Goal: Task Accomplishment & Management: Use online tool/utility

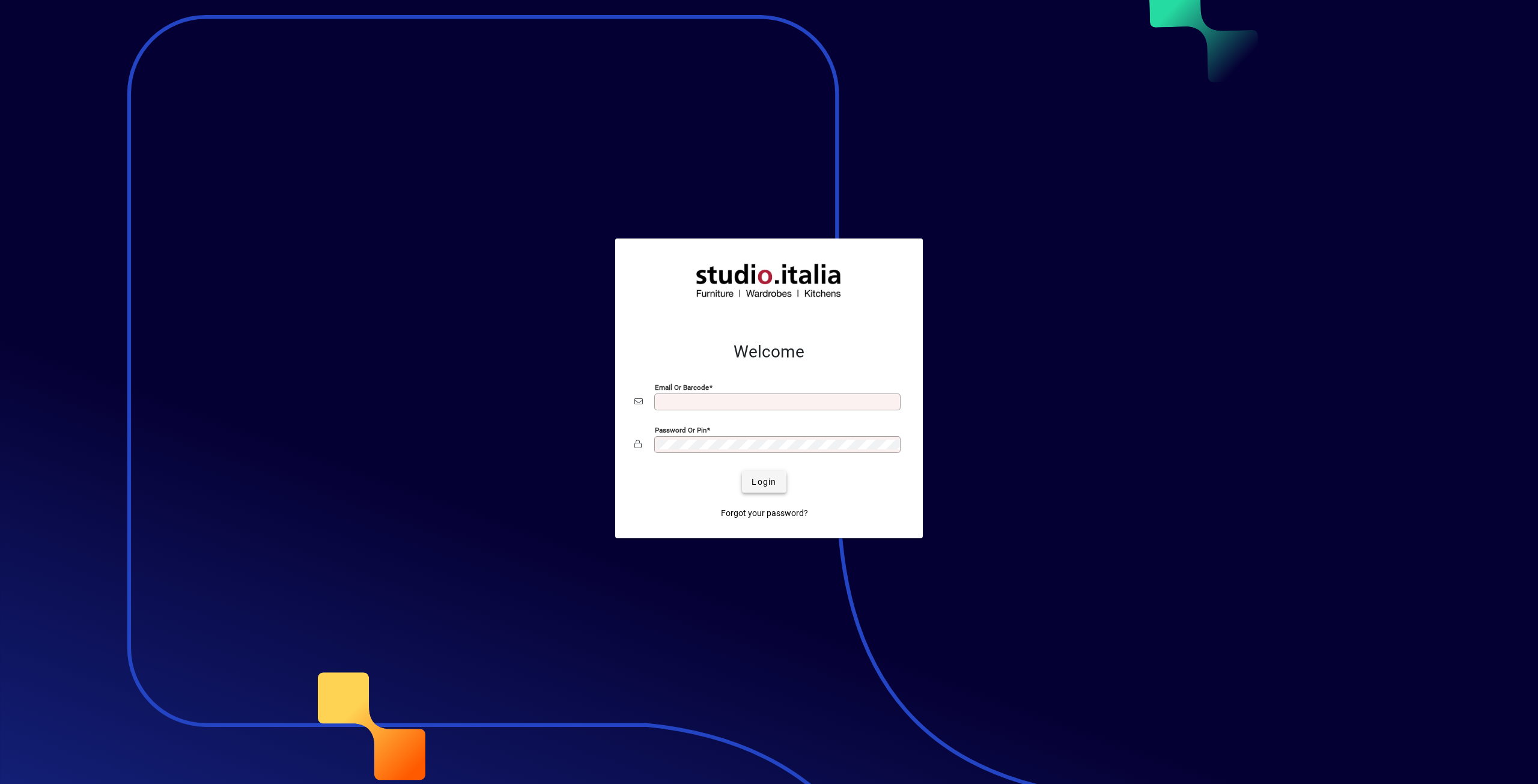
type input "**********"
click at [756, 483] on span "Login" at bounding box center [764, 482] width 25 height 12
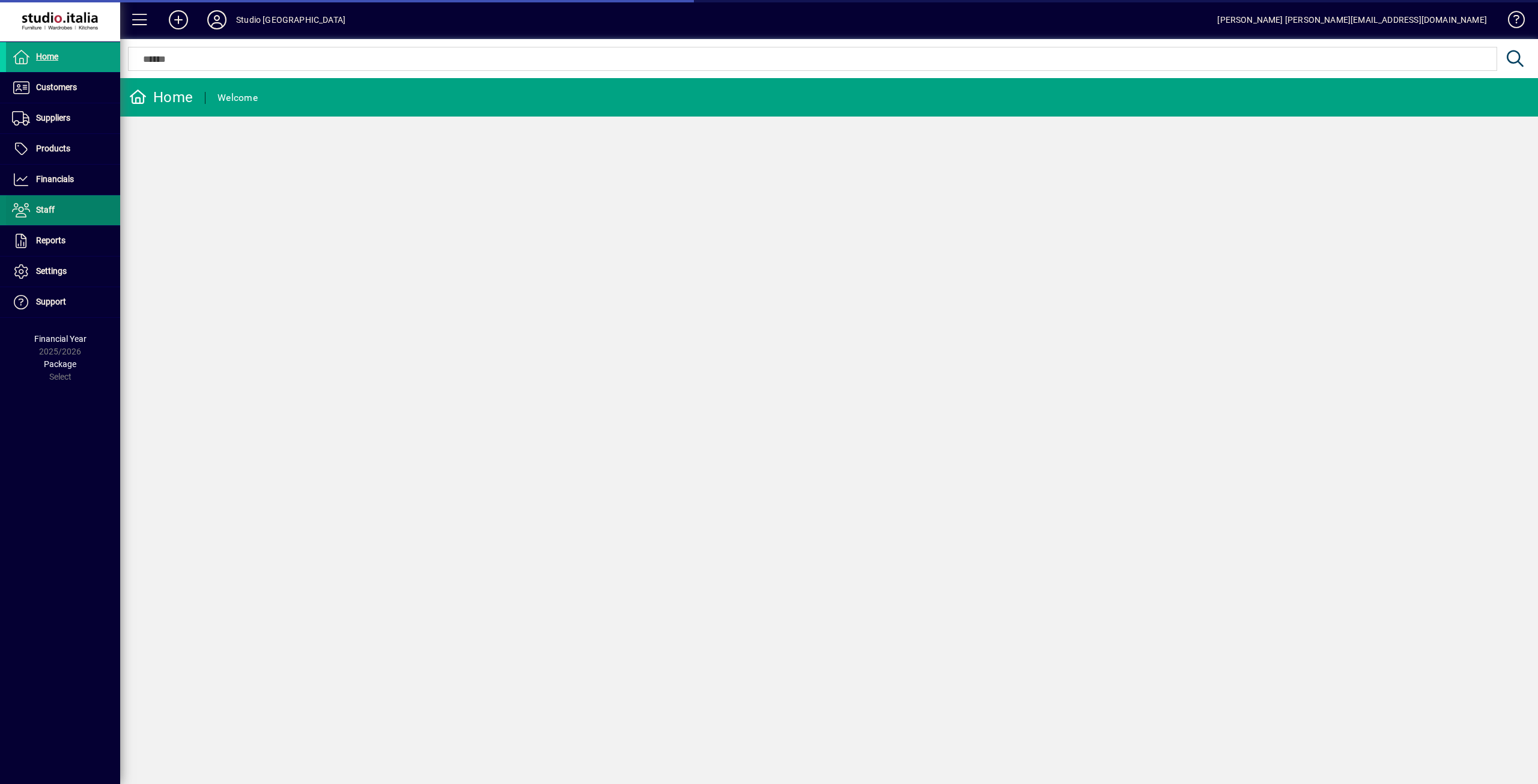
click at [53, 202] on span at bounding box center [63, 210] width 114 height 29
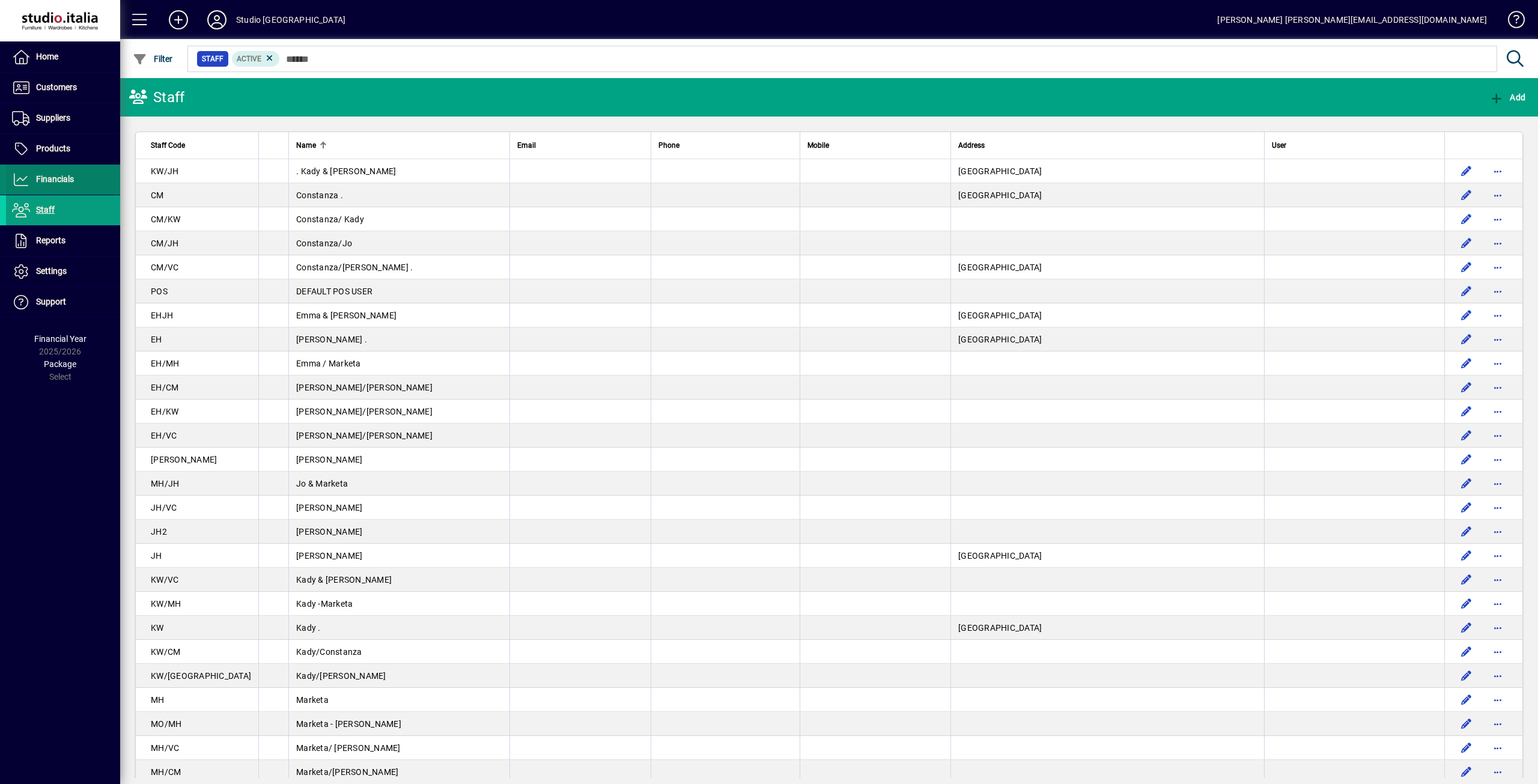
click at [63, 175] on span "Financials" at bounding box center [55, 179] width 38 height 10
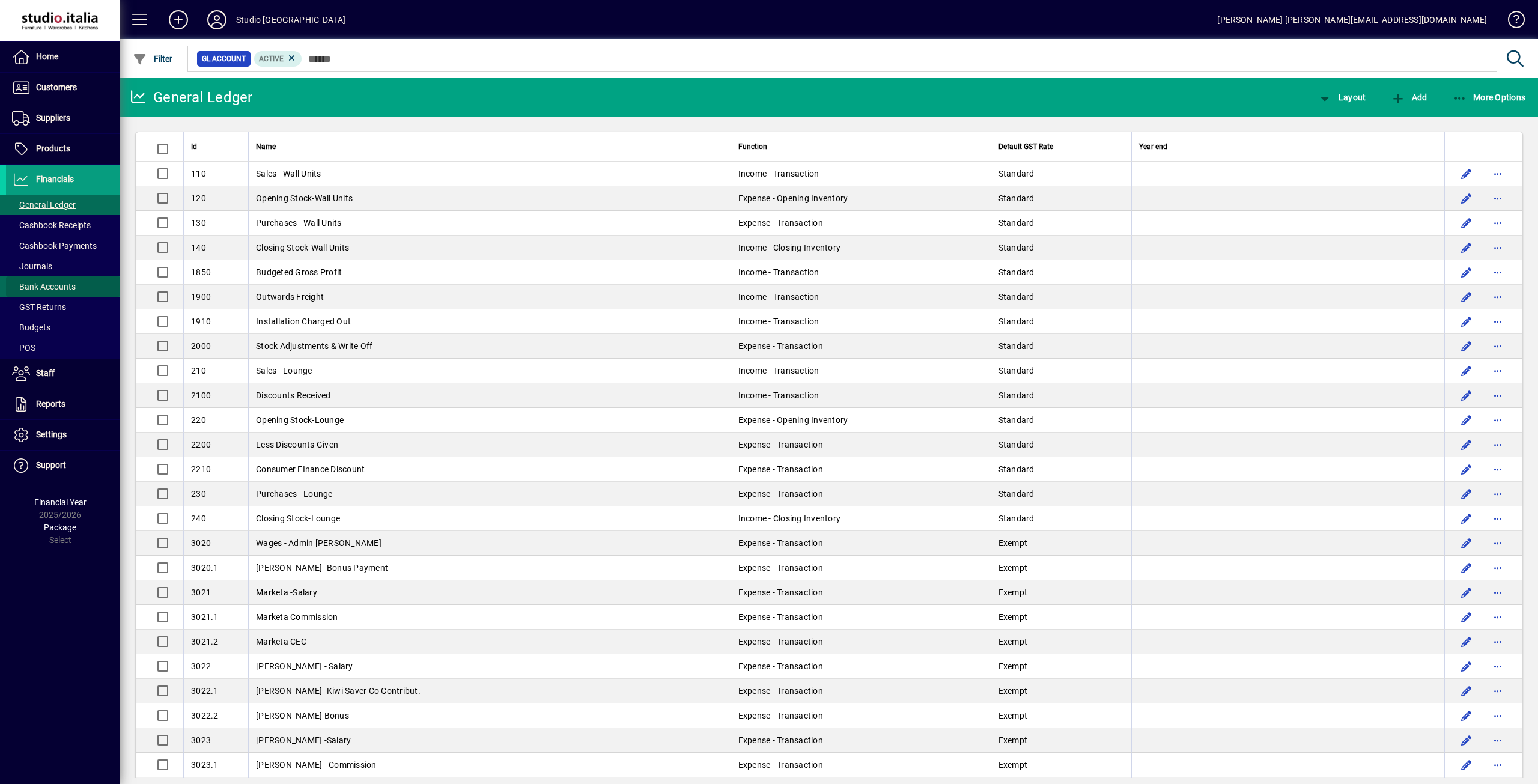
click at [54, 283] on span "Bank Accounts" at bounding box center [44, 286] width 64 height 10
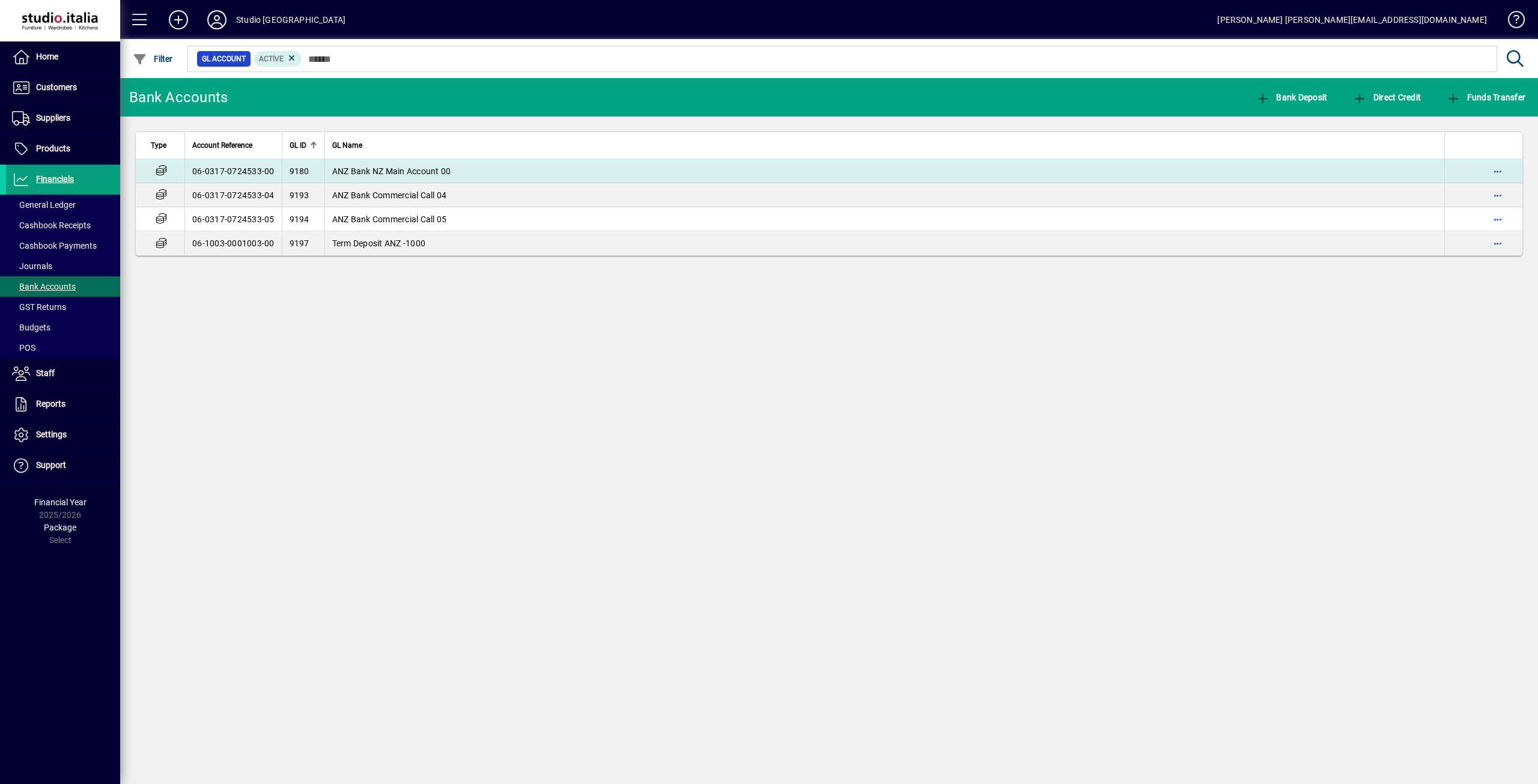
click at [225, 171] on td "06-0317-0724533-00" at bounding box center [233, 171] width 97 height 24
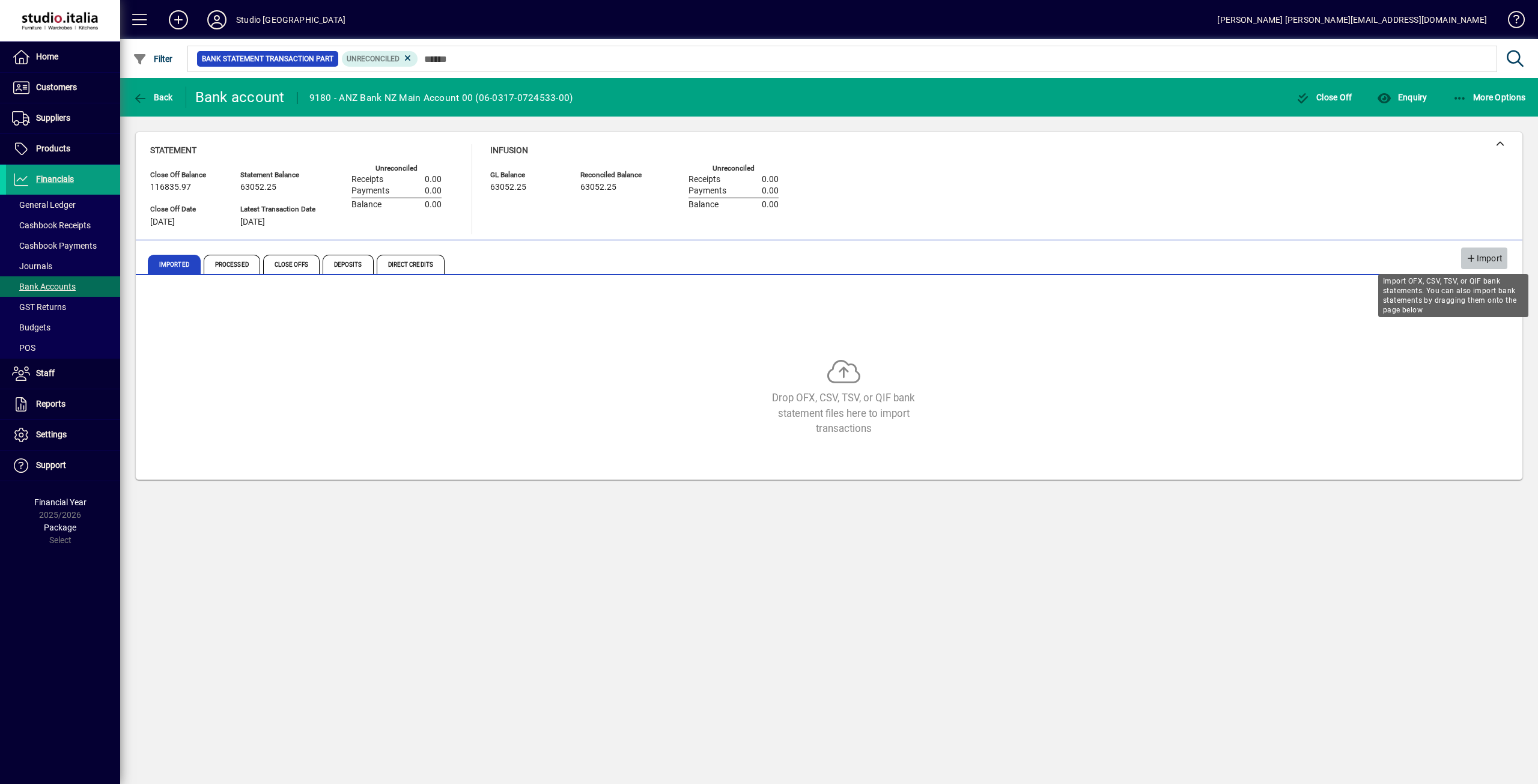
click at [1483, 255] on span "Import" at bounding box center [1485, 258] width 37 height 20
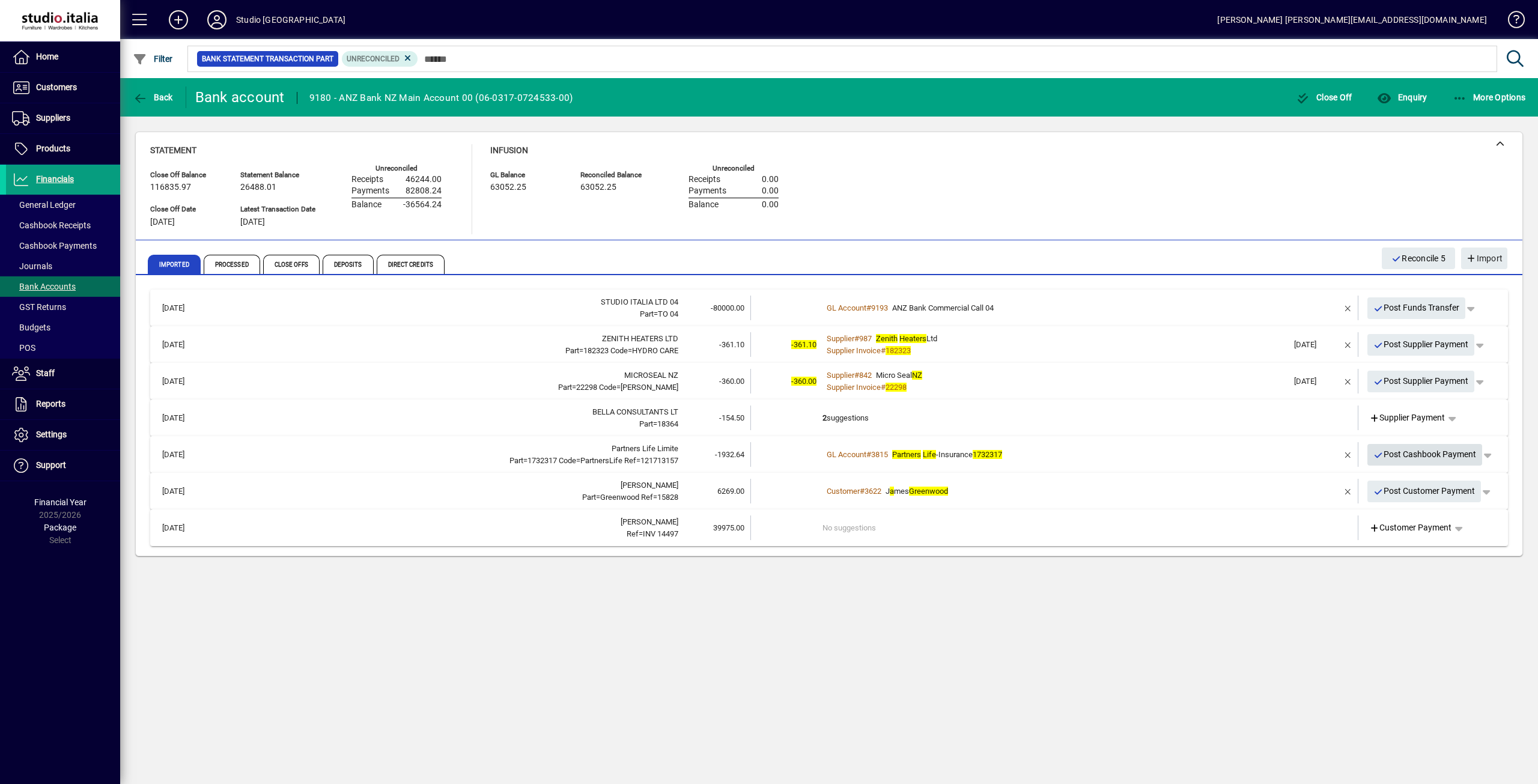
click at [1435, 457] on span "Post Cashbook Payment" at bounding box center [1425, 454] width 103 height 20
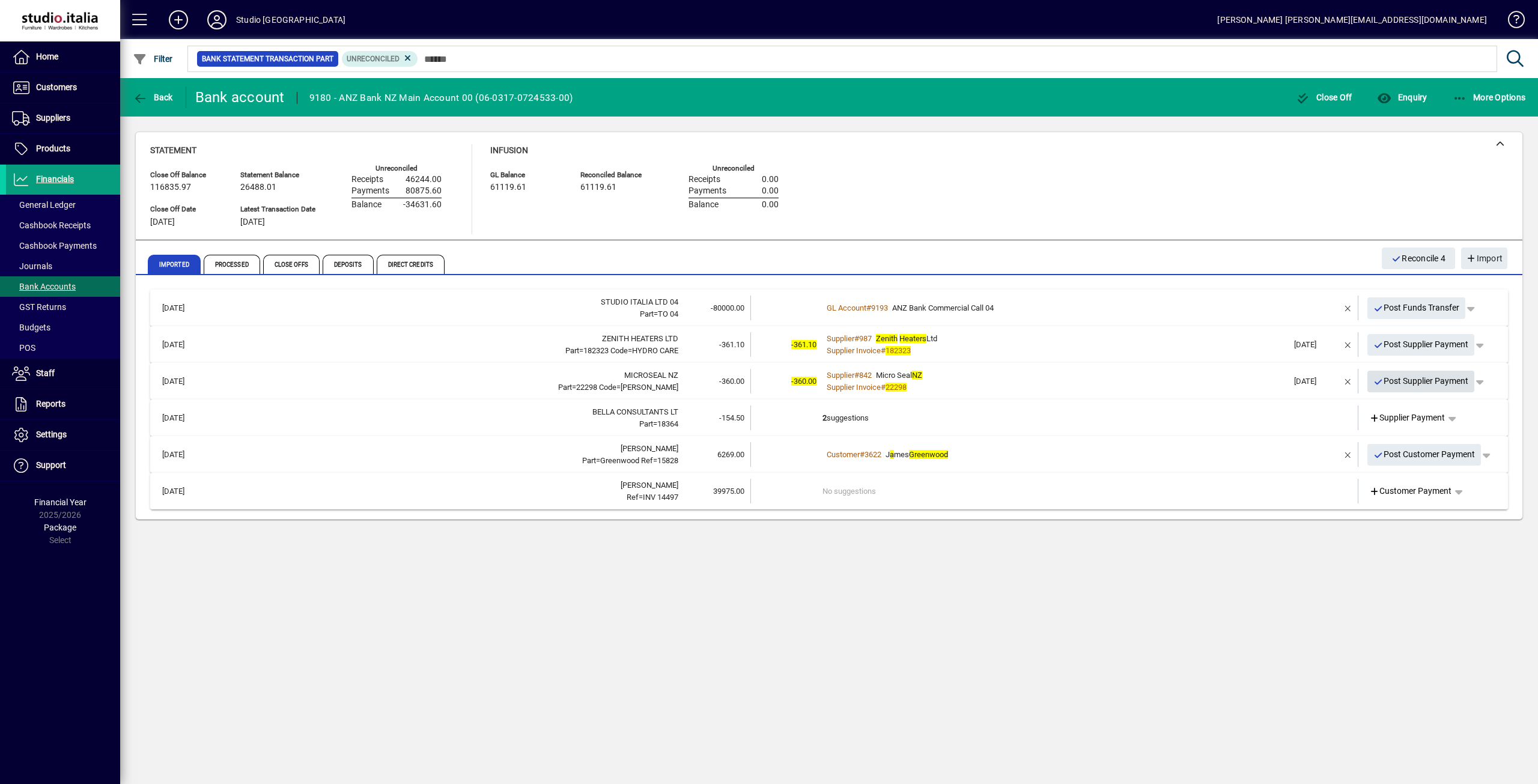
click at [1434, 381] on span "Post Supplier Payment" at bounding box center [1422, 381] width 96 height 20
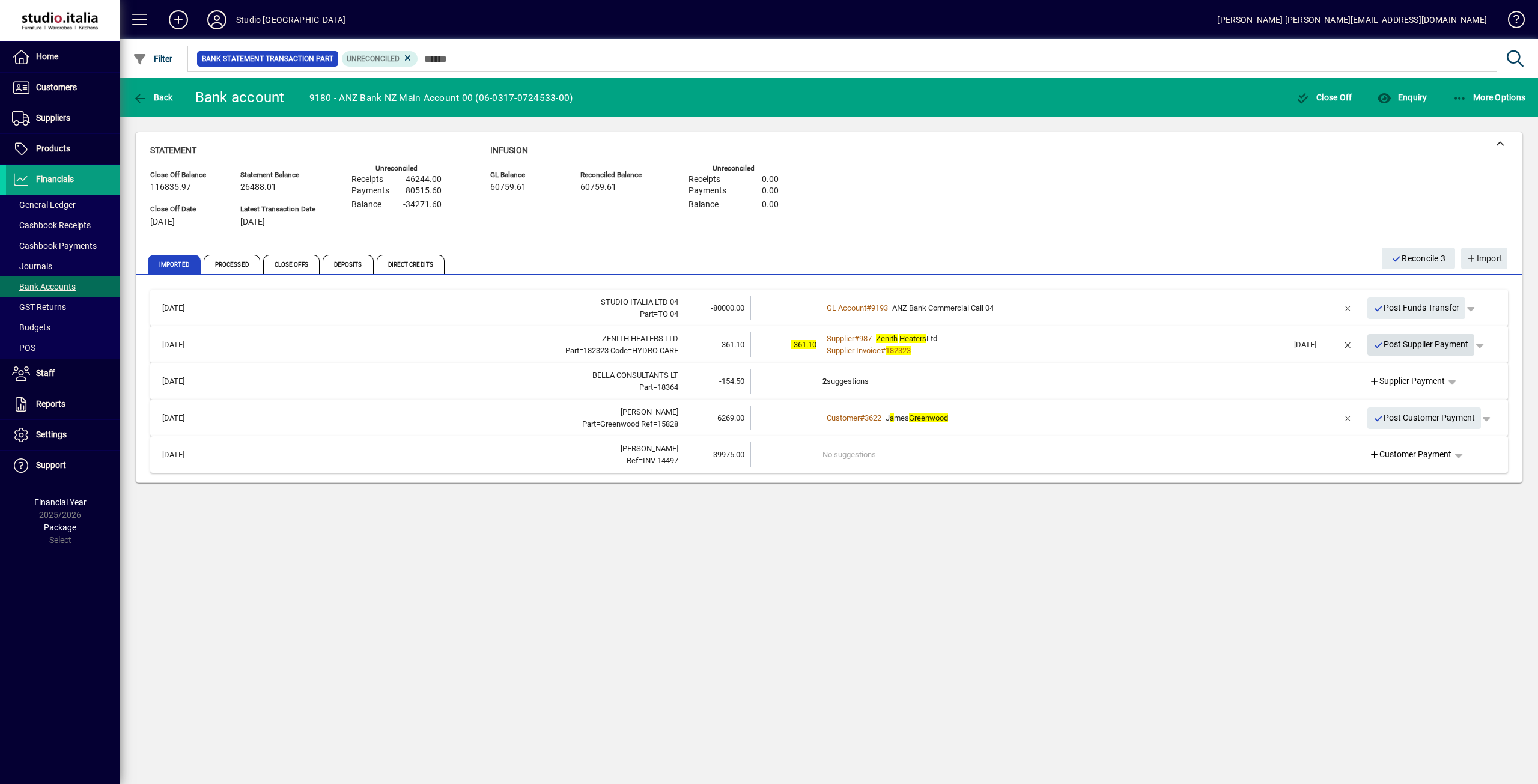
click at [1442, 343] on span "Post Supplier Payment" at bounding box center [1422, 344] width 96 height 20
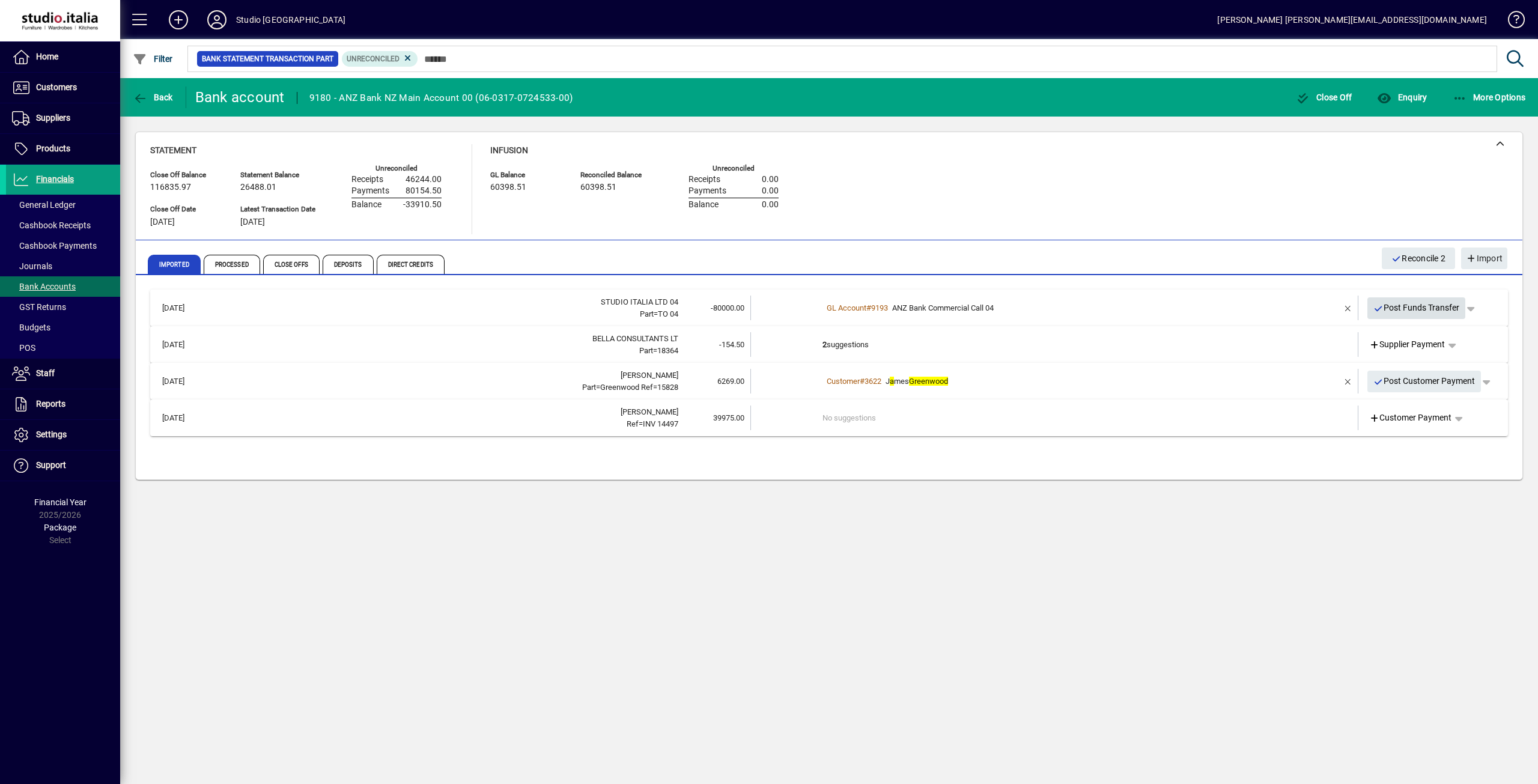
click at [1454, 303] on span "Post Funds Transfer" at bounding box center [1417, 308] width 87 height 20
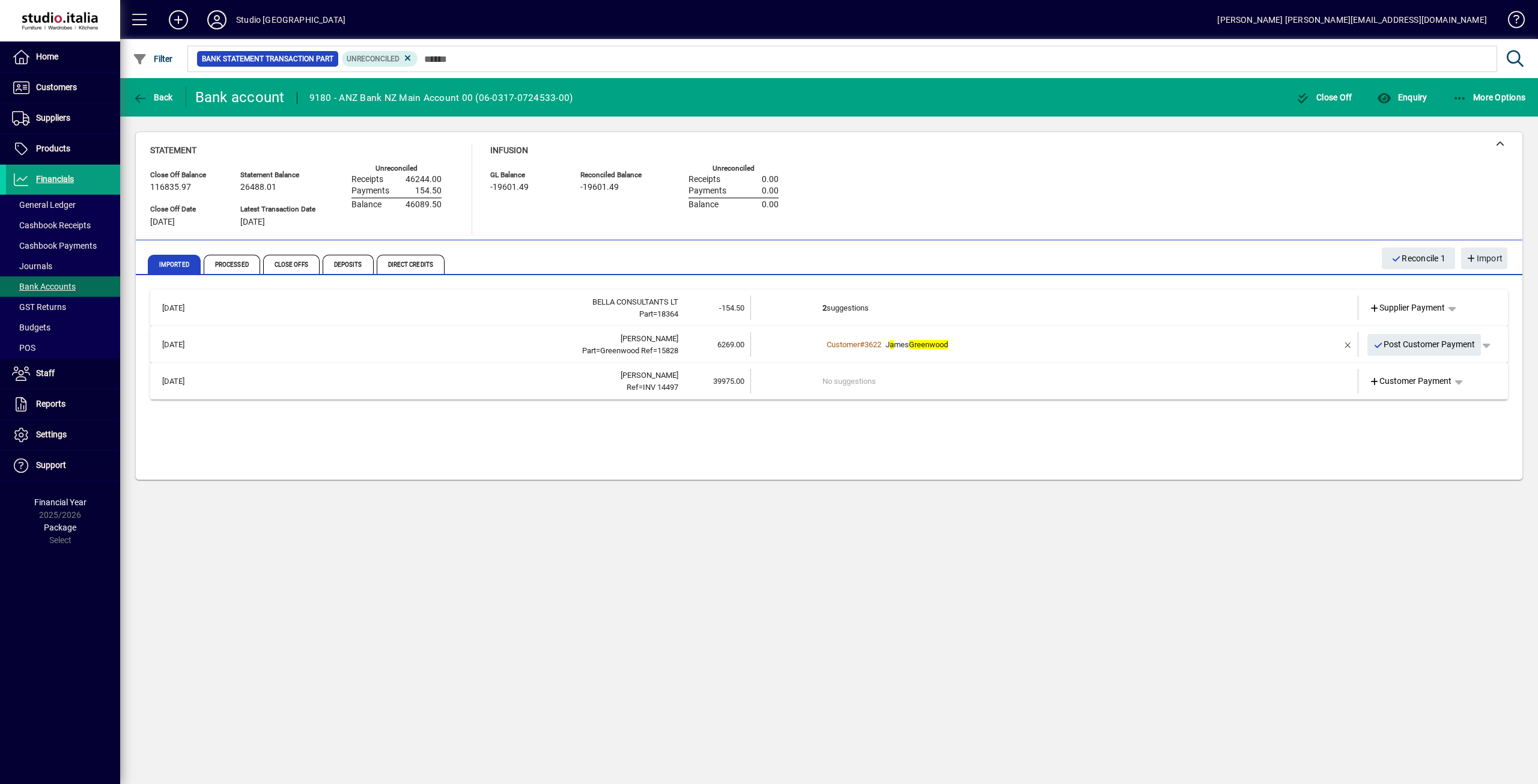
click at [1201, 309] on td "2 suggestions" at bounding box center [1055, 308] width 466 height 25
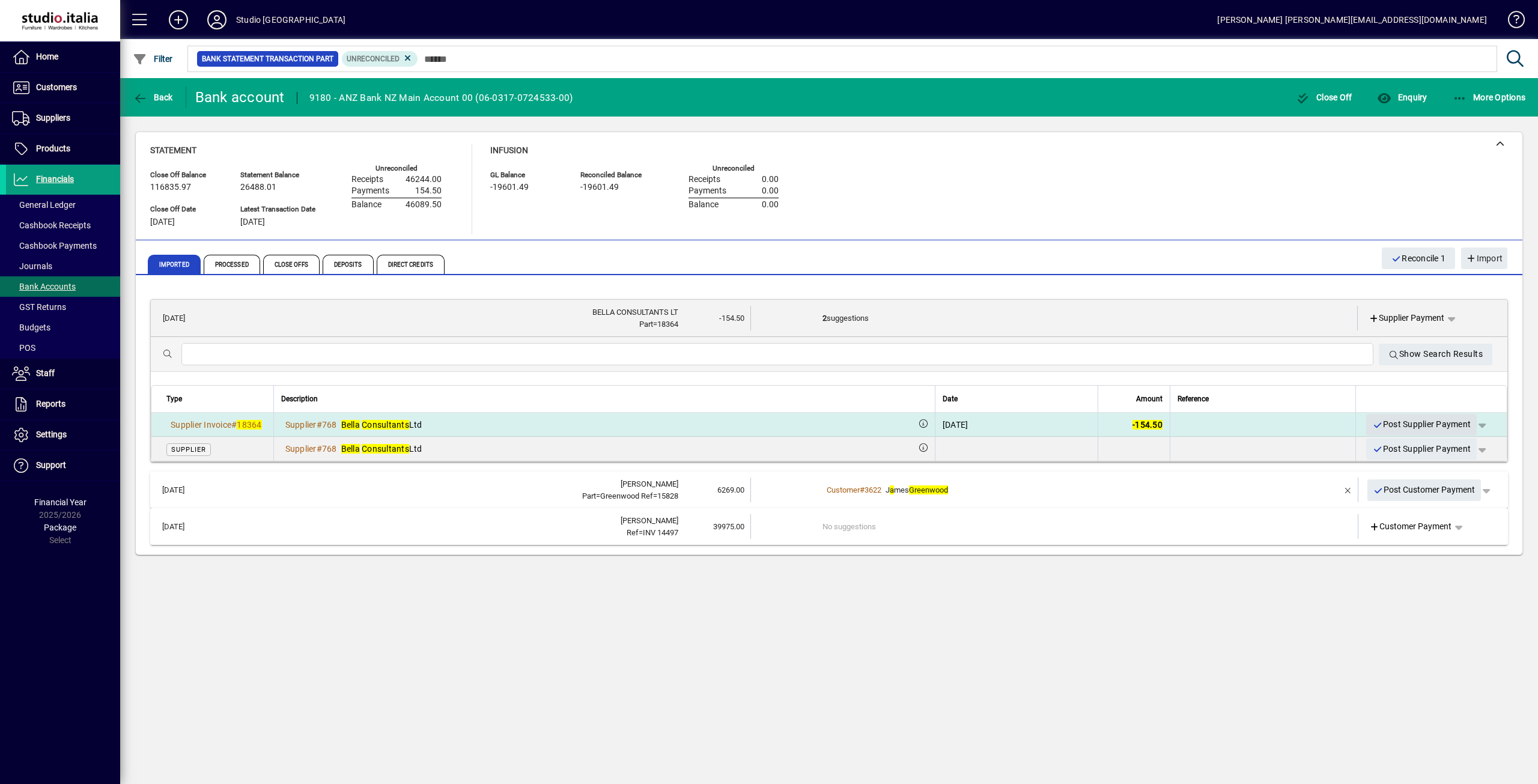
click at [1426, 424] on span "Post Supplier Payment" at bounding box center [1422, 424] width 98 height 20
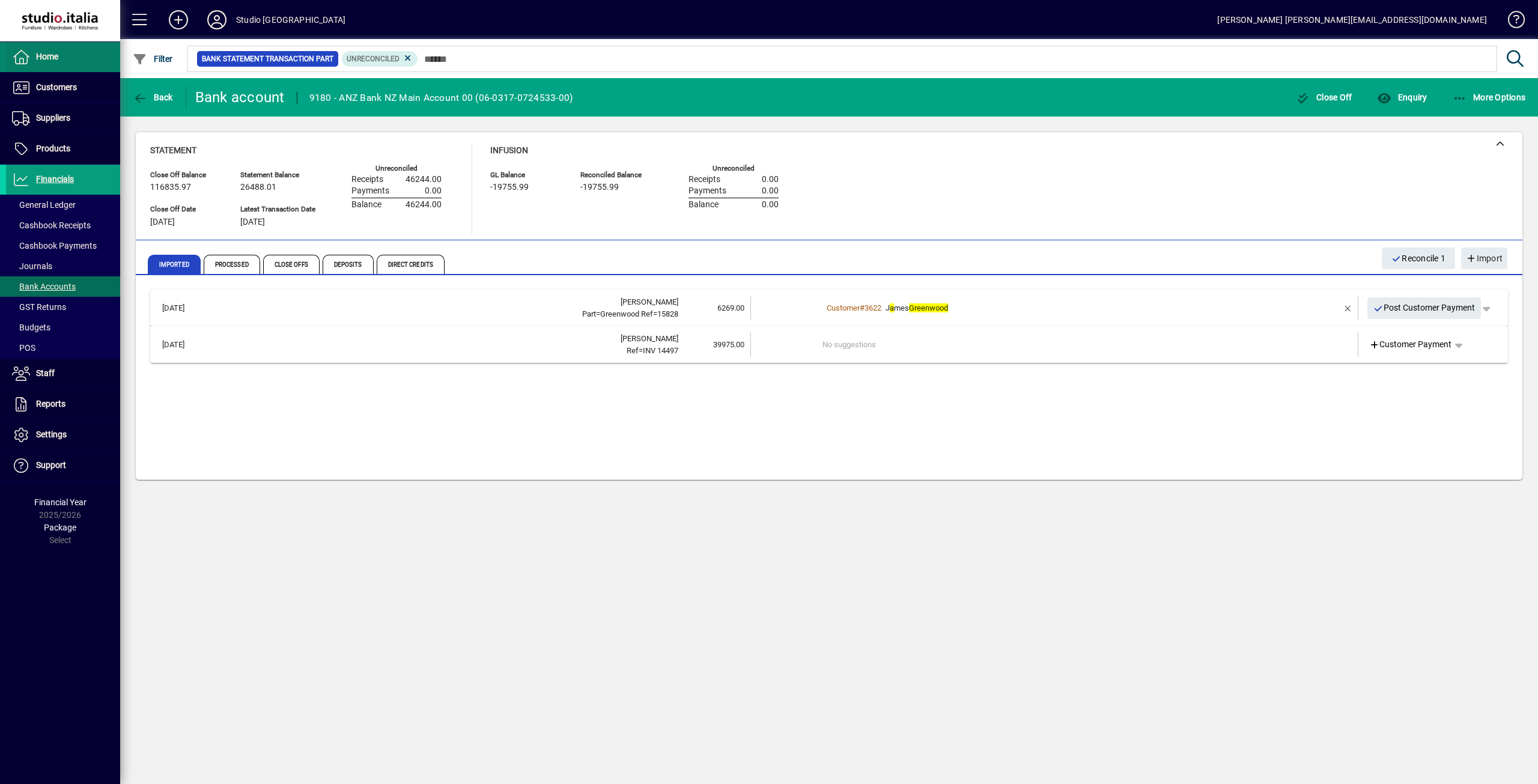
click at [37, 53] on span "Home" at bounding box center [47, 57] width 23 height 10
